Goal: Information Seeking & Learning: Learn about a topic

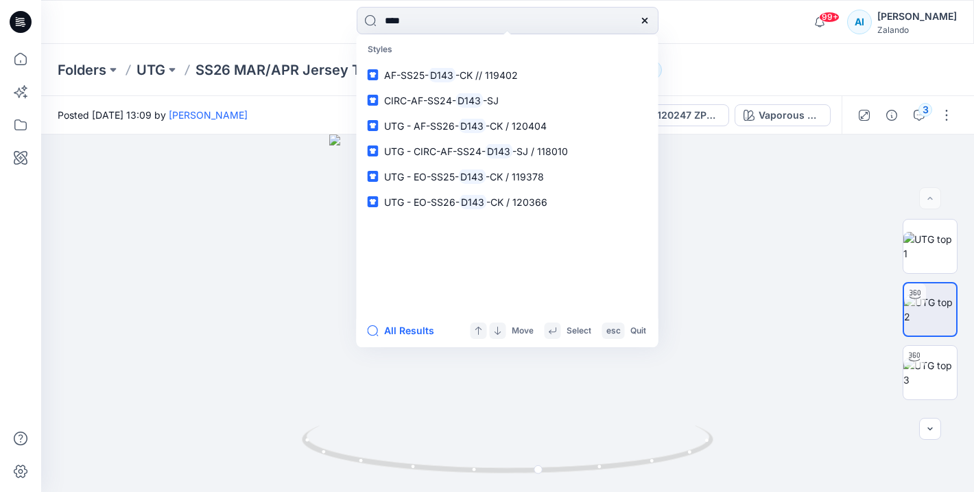
type input "****"
click at [359, 62] on link "AF-SS25- D143 -CK // 119402" at bounding box center [507, 74] width 296 height 25
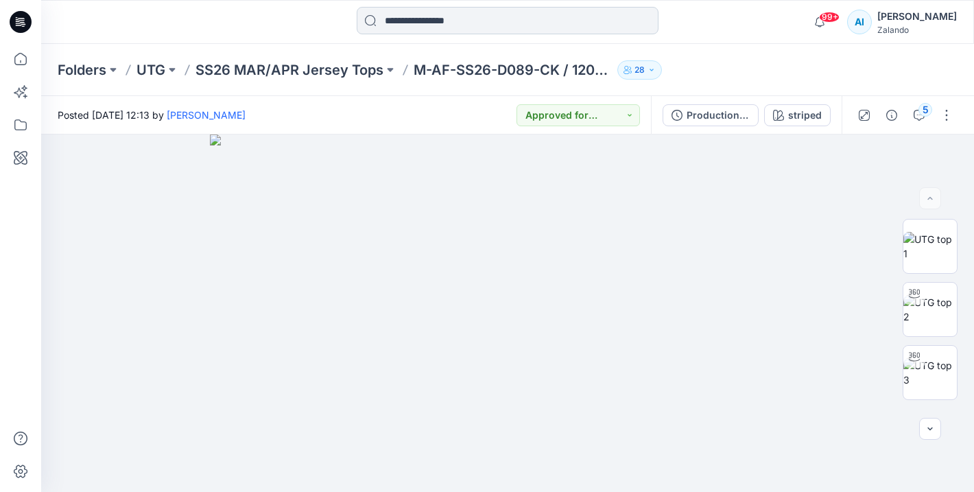
click at [434, 25] on input at bounding box center [508, 20] width 302 height 27
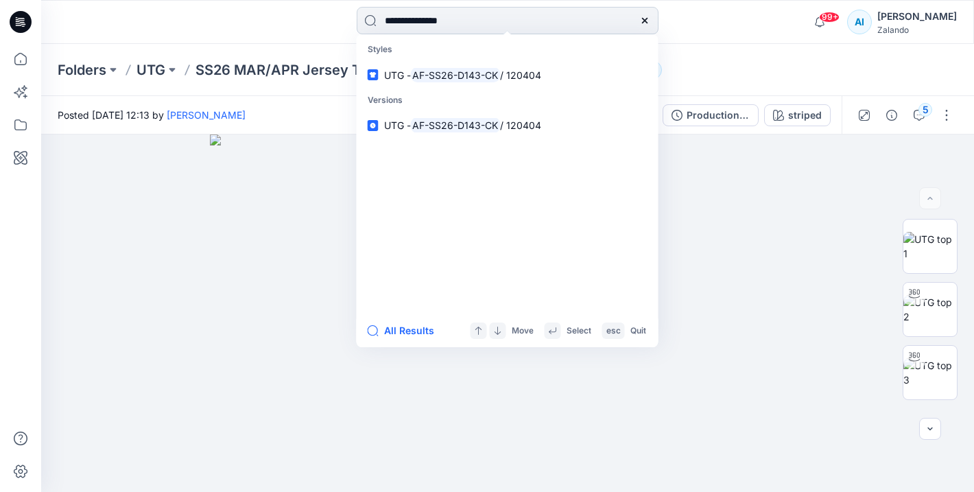
type input "**********"
click at [359, 62] on link "UTG - AF-SS26-D143-CK / 120404" at bounding box center [507, 74] width 296 height 25
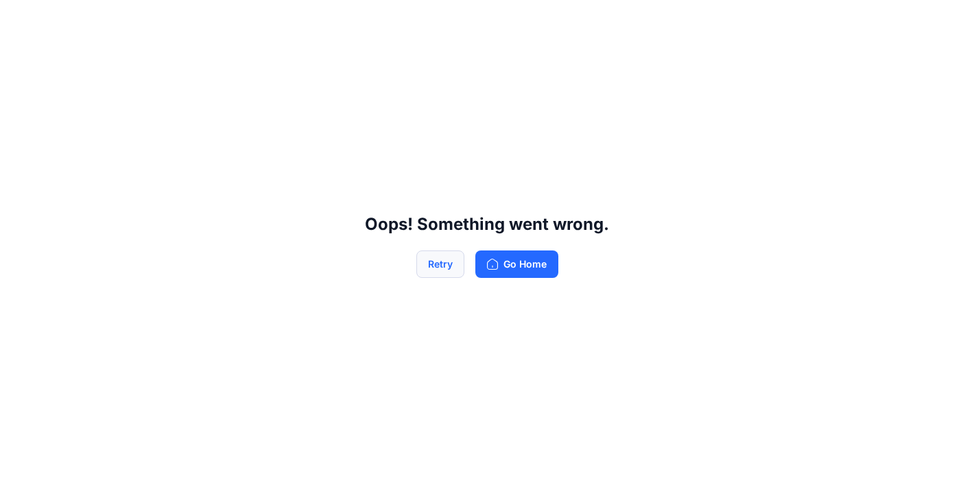
click at [447, 269] on button "Retry" at bounding box center [440, 263] width 48 height 27
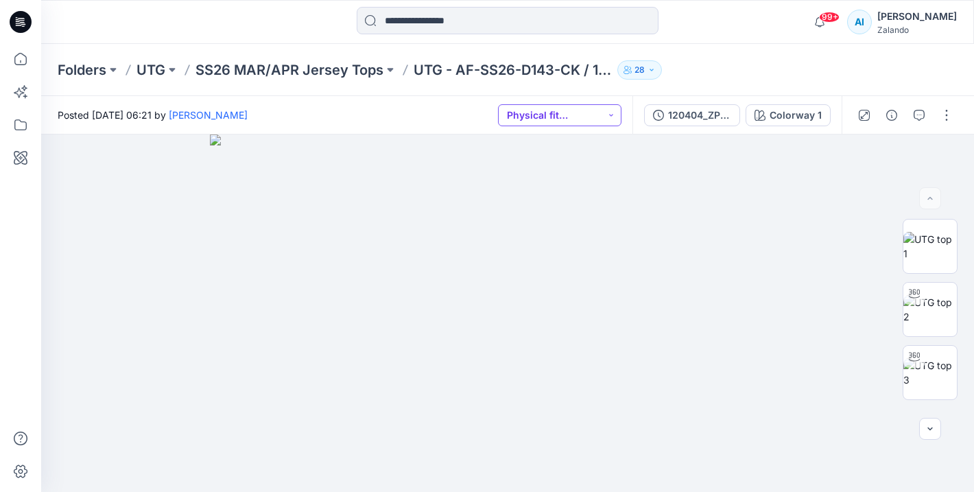
click at [573, 123] on button "Physical fit comment" at bounding box center [559, 115] width 123 height 22
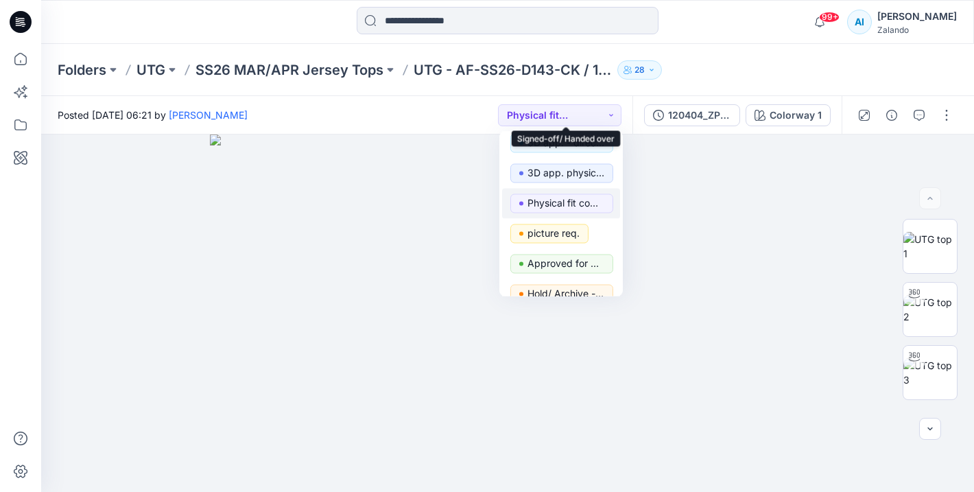
scroll to position [106, 0]
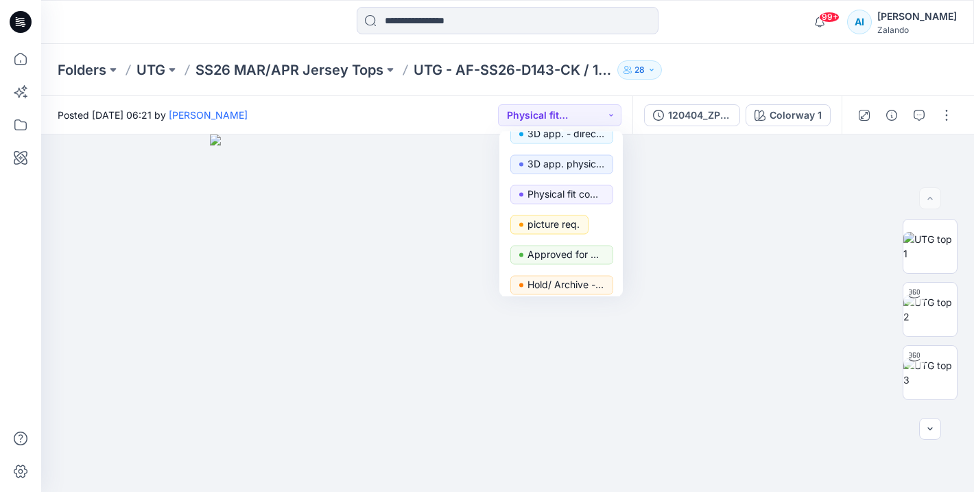
click at [442, 106] on div "Posted [DATE] 06:21 by [PERSON_NAME] Physical fit comment Set Status Rejected/ …" at bounding box center [336, 115] width 591 height 38
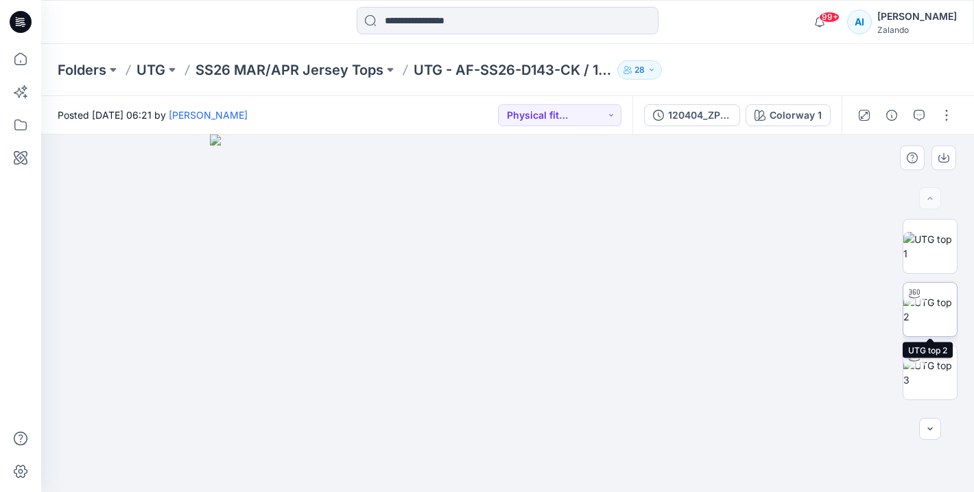
click at [936, 319] on img at bounding box center [929, 309] width 53 height 29
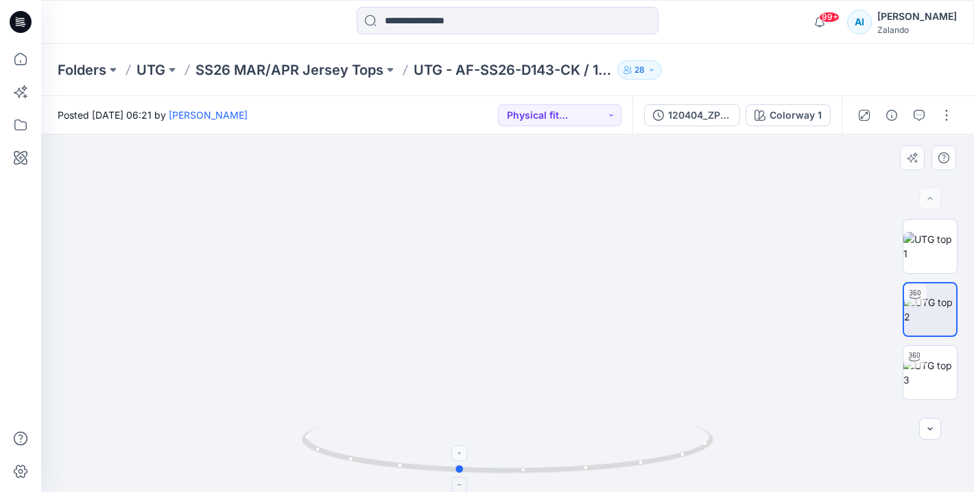
drag, startPoint x: 665, startPoint y: 457, endPoint x: 616, endPoint y: 460, distance: 49.5
click at [616, 460] on icon at bounding box center [509, 450] width 415 height 51
click at [918, 112] on icon "button" at bounding box center [918, 115] width 11 height 11
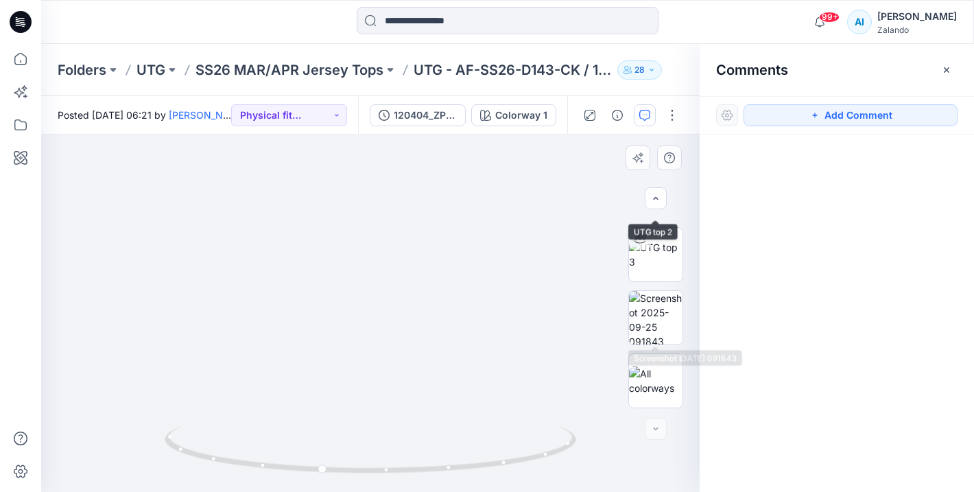
scroll to position [117, 0]
drag, startPoint x: 448, startPoint y: 466, endPoint x: 544, endPoint y: 456, distance: 96.5
drag, startPoint x: 418, startPoint y: 250, endPoint x: 414, endPoint y: 364, distance: 113.9
click at [414, 364] on img at bounding box center [366, 124] width 1337 height 735
click at [665, 319] on img at bounding box center [655, 317] width 53 height 53
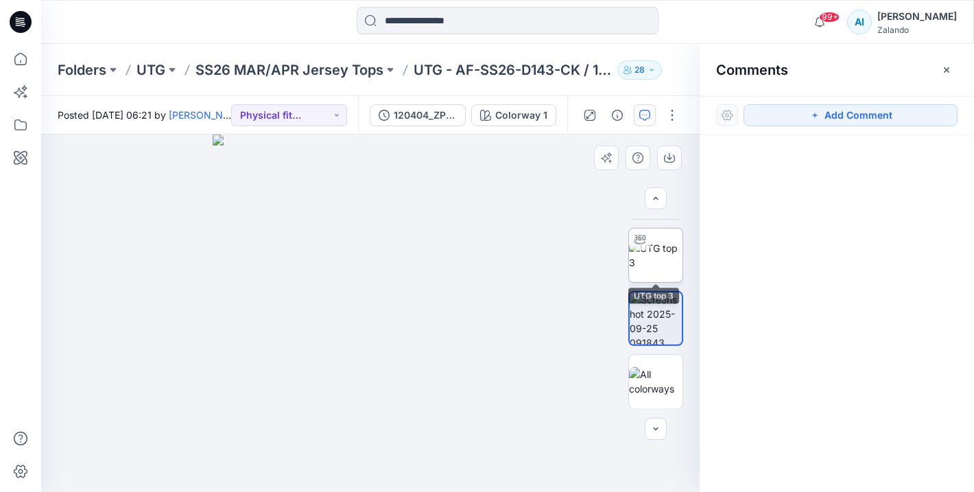
click at [651, 265] on img at bounding box center [655, 255] width 53 height 29
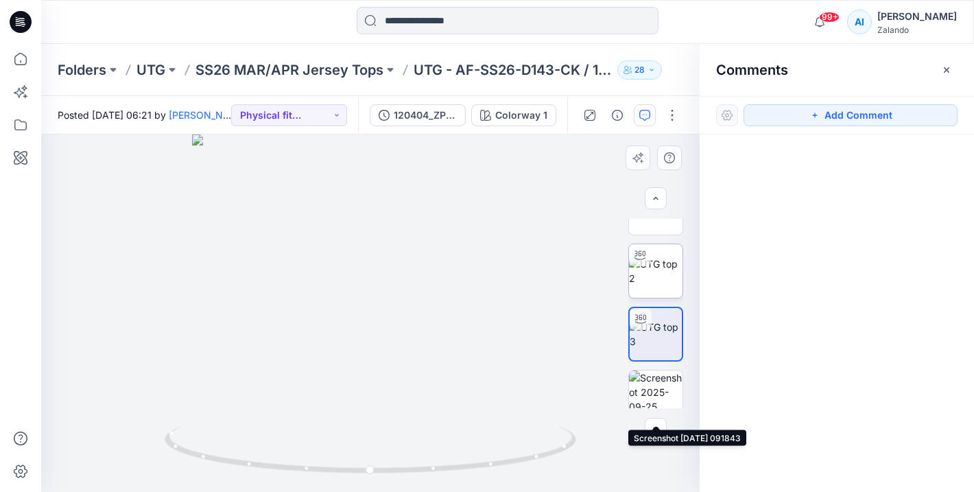
scroll to position [38, 0]
click at [663, 274] on img at bounding box center [655, 270] width 53 height 29
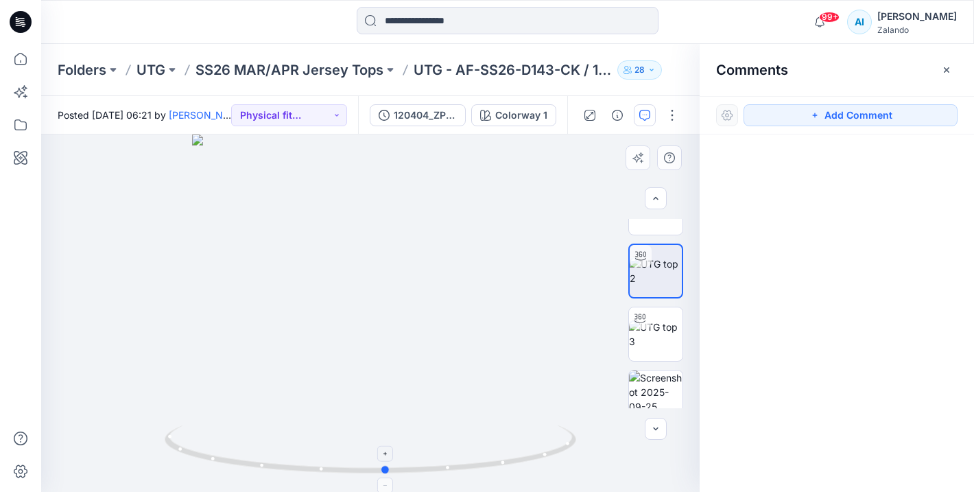
drag, startPoint x: 262, startPoint y: 464, endPoint x: 278, endPoint y: 458, distance: 16.7
click at [278, 458] on icon at bounding box center [372, 450] width 415 height 51
click at [314, 112] on button "Physical fit comment" at bounding box center [289, 115] width 116 height 22
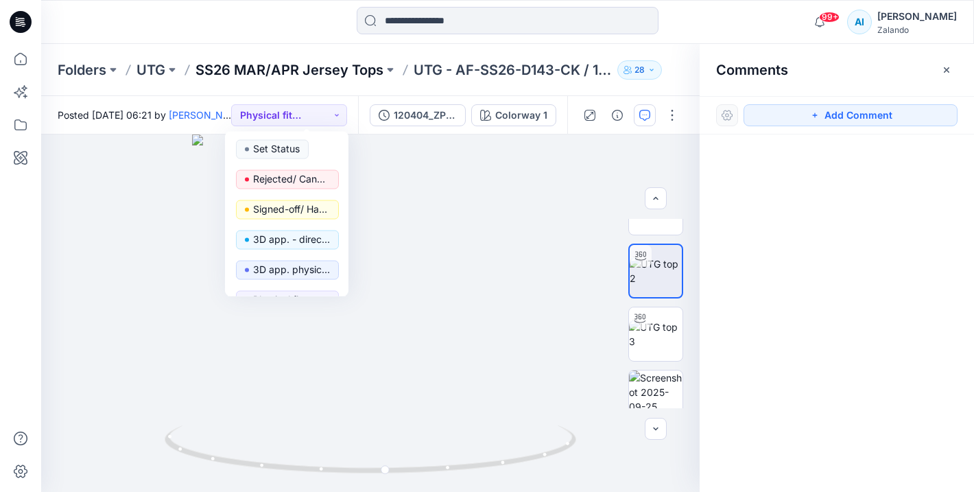
click at [339, 60] on p "SS26 MAR/APR Jersey Tops" at bounding box center [289, 69] width 188 height 19
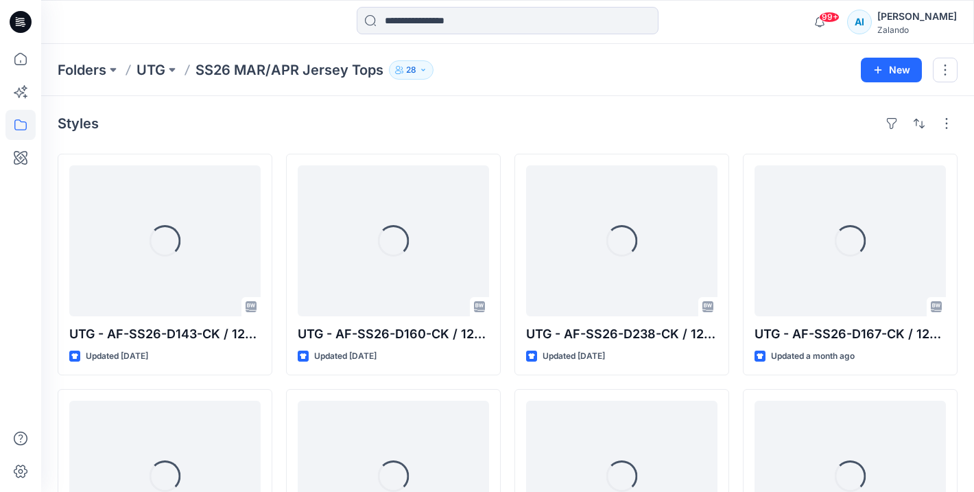
click at [342, 52] on div "Folders UTG SS26 MAR/APR Jersey Tops 28 New" at bounding box center [507, 70] width 933 height 52
